Goal: Obtain resource: Obtain resource

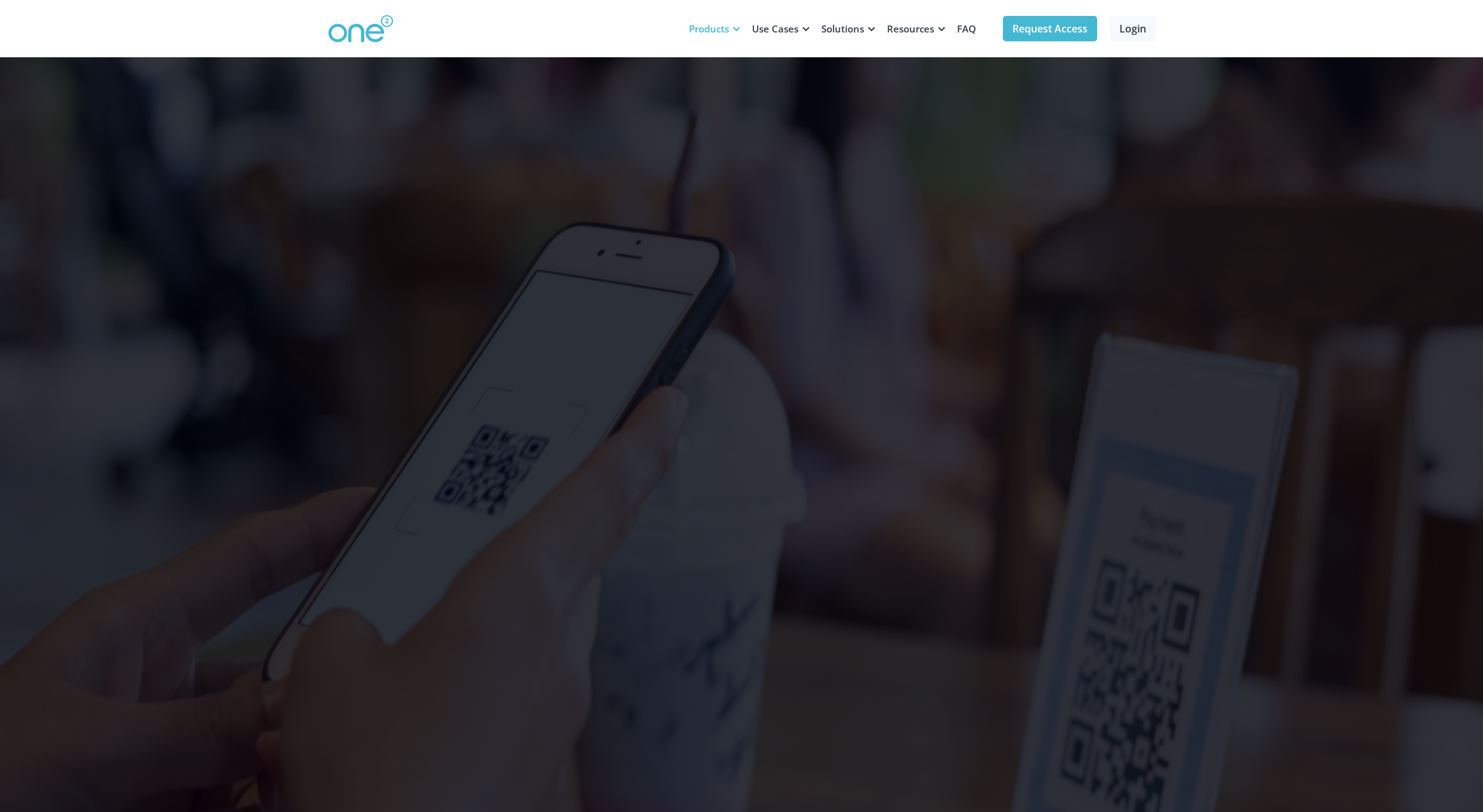
click at [730, 31] on div "Products" at bounding box center [712, 28] width 63 height 38
click at [722, 30] on div "Products" at bounding box center [709, 29] width 40 height 13
click at [1071, 33] on link "Request Access" at bounding box center [1050, 29] width 94 height 25
click at [700, 33] on div "Products" at bounding box center [709, 29] width 40 height 13
click at [763, 31] on div "Use Cases" at bounding box center [774, 29] width 46 height 13
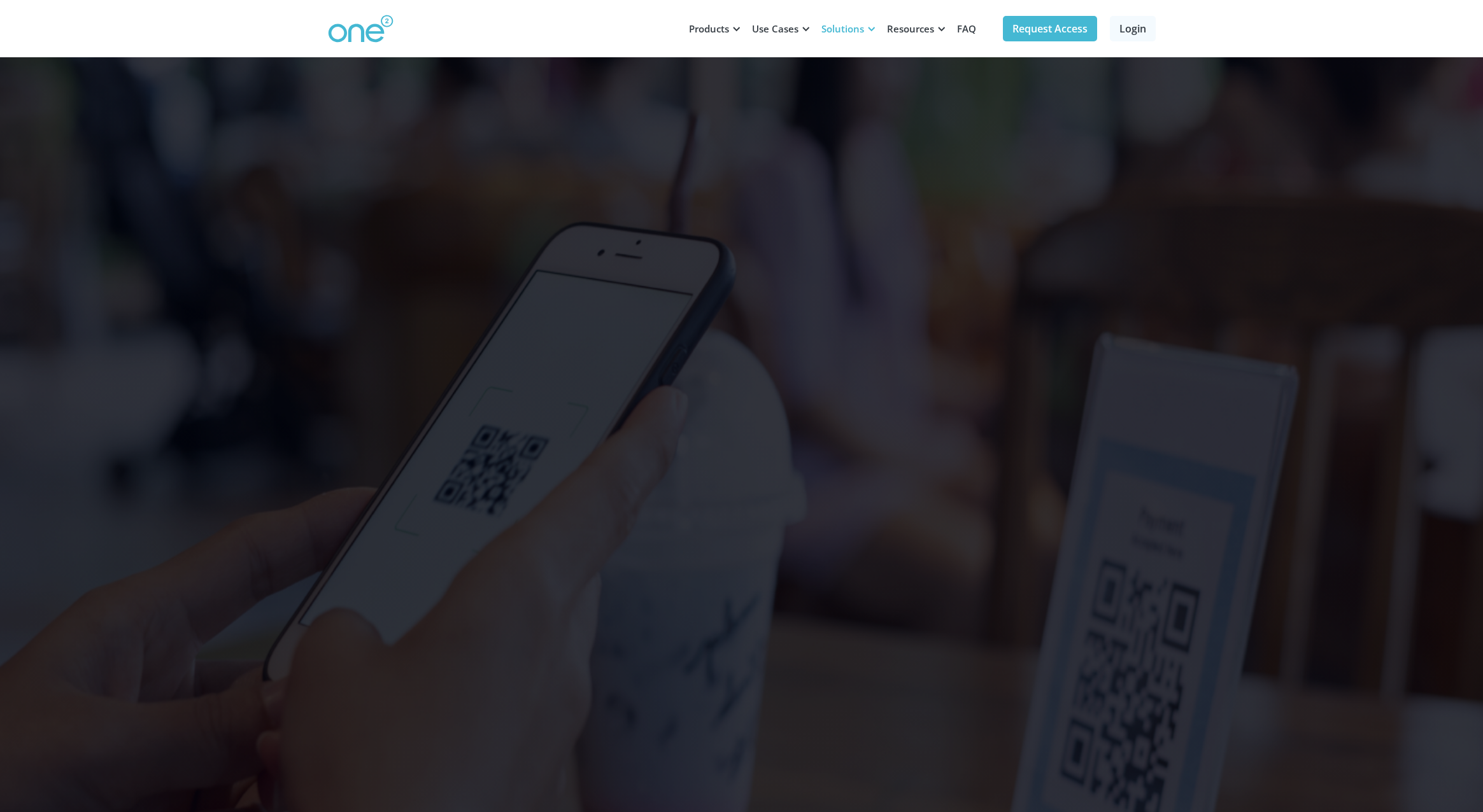
click at [835, 29] on div "Solutions" at bounding box center [842, 29] width 43 height 13
click at [908, 28] on div "Resources" at bounding box center [910, 29] width 47 height 13
click at [344, 35] on img at bounding box center [360, 29] width 66 height 29
click at [1038, 28] on link "Request Access" at bounding box center [1050, 29] width 94 height 25
